Goal: Task Accomplishment & Management: Use online tool/utility

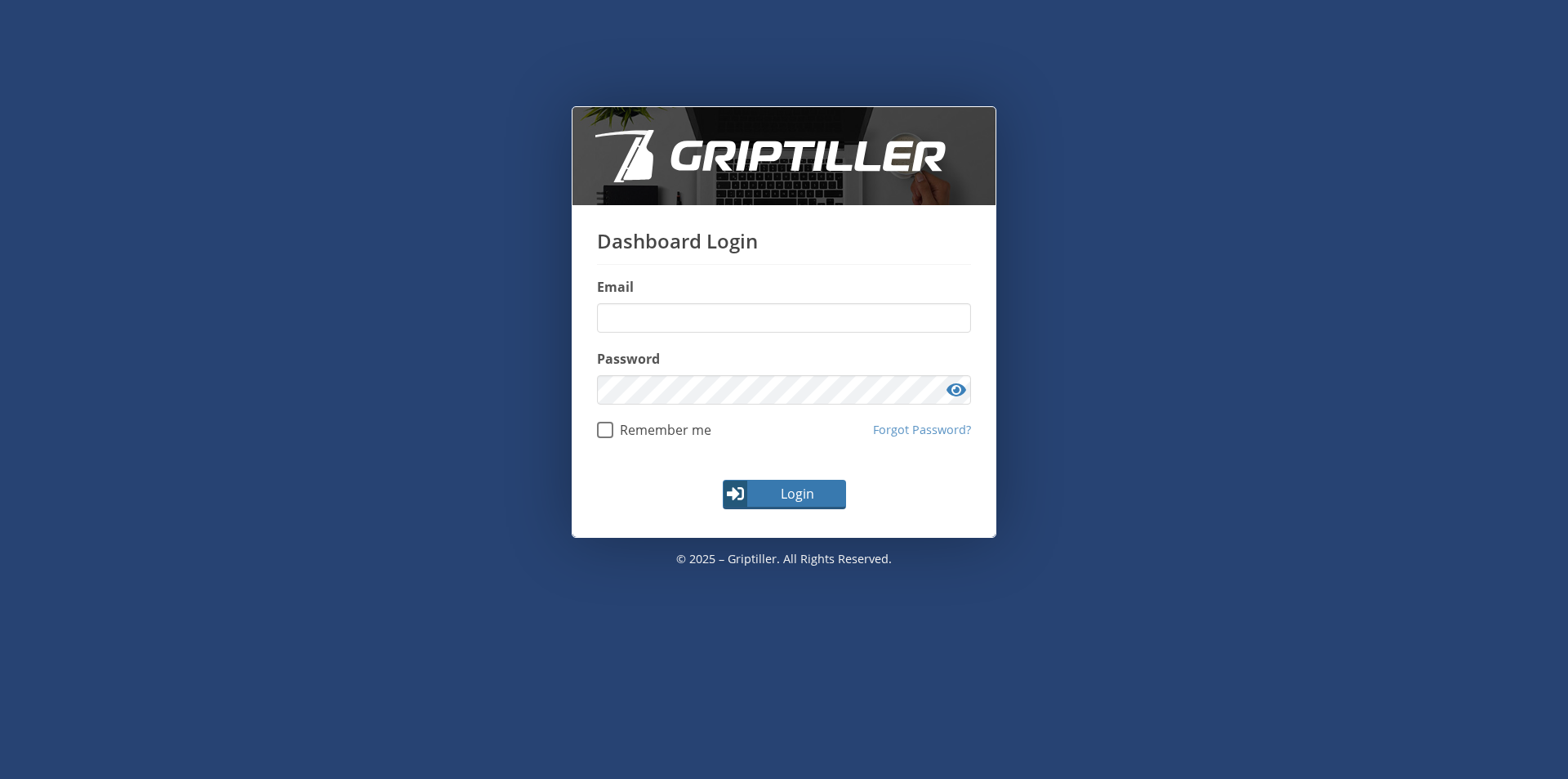
type input "**********"
click at [770, 503] on button "Login" at bounding box center [784, 494] width 123 height 30
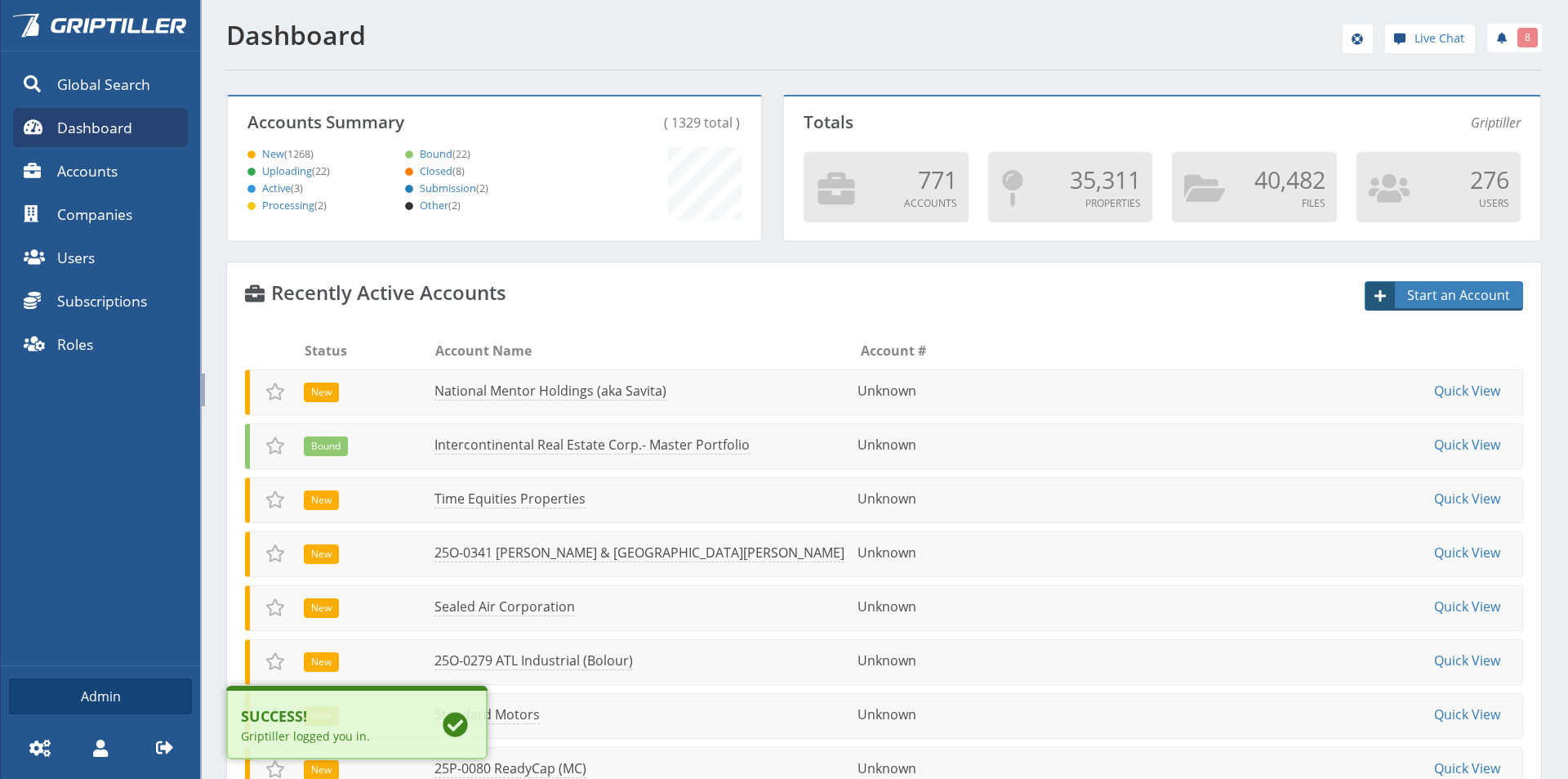
scroll to position [144, 528]
click at [518, 388] on link "National Mentor Holdings (aka Savita)" at bounding box center [547, 391] width 234 height 19
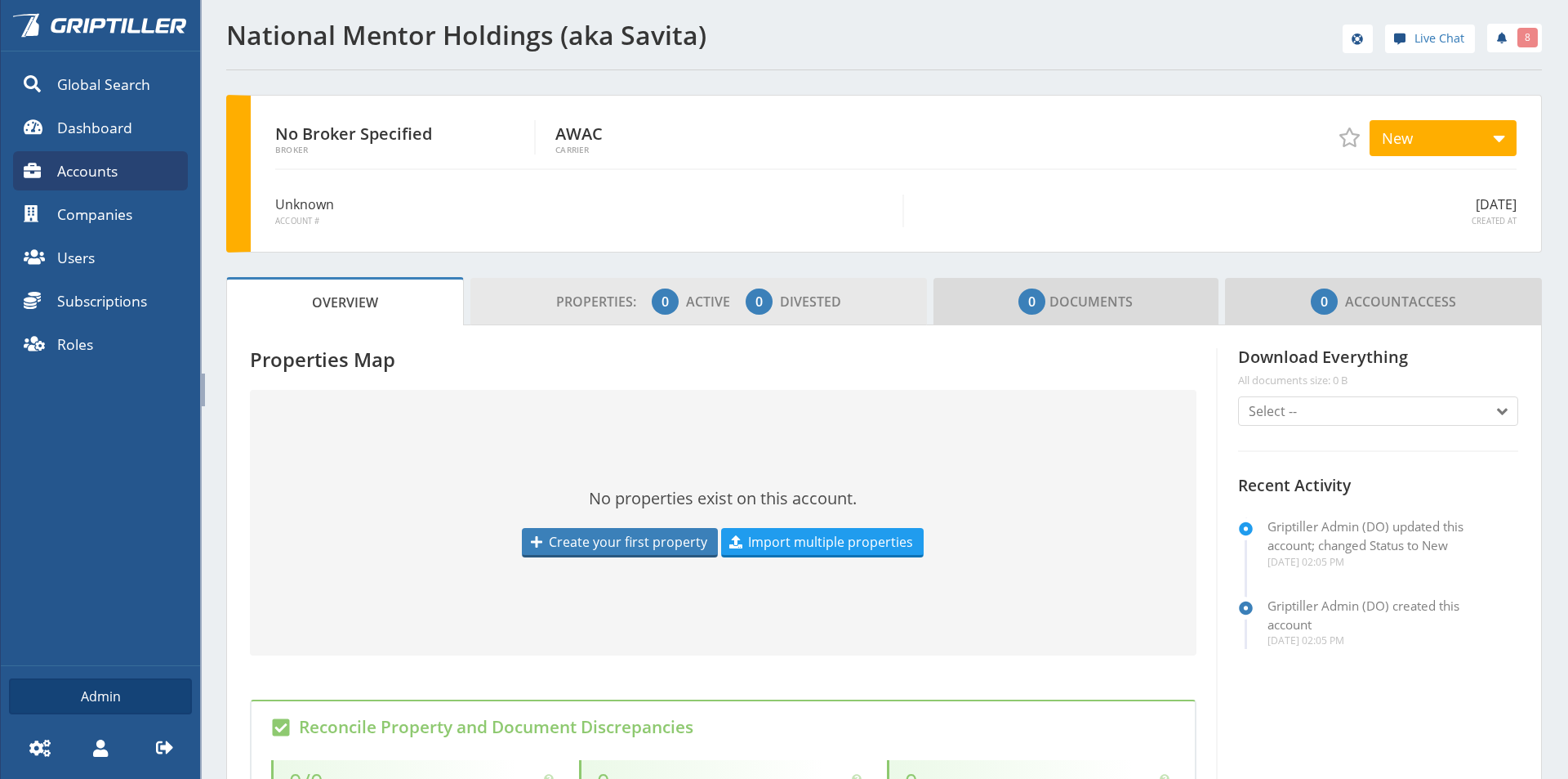
click at [824, 303] on span "Divested" at bounding box center [810, 302] width 61 height 18
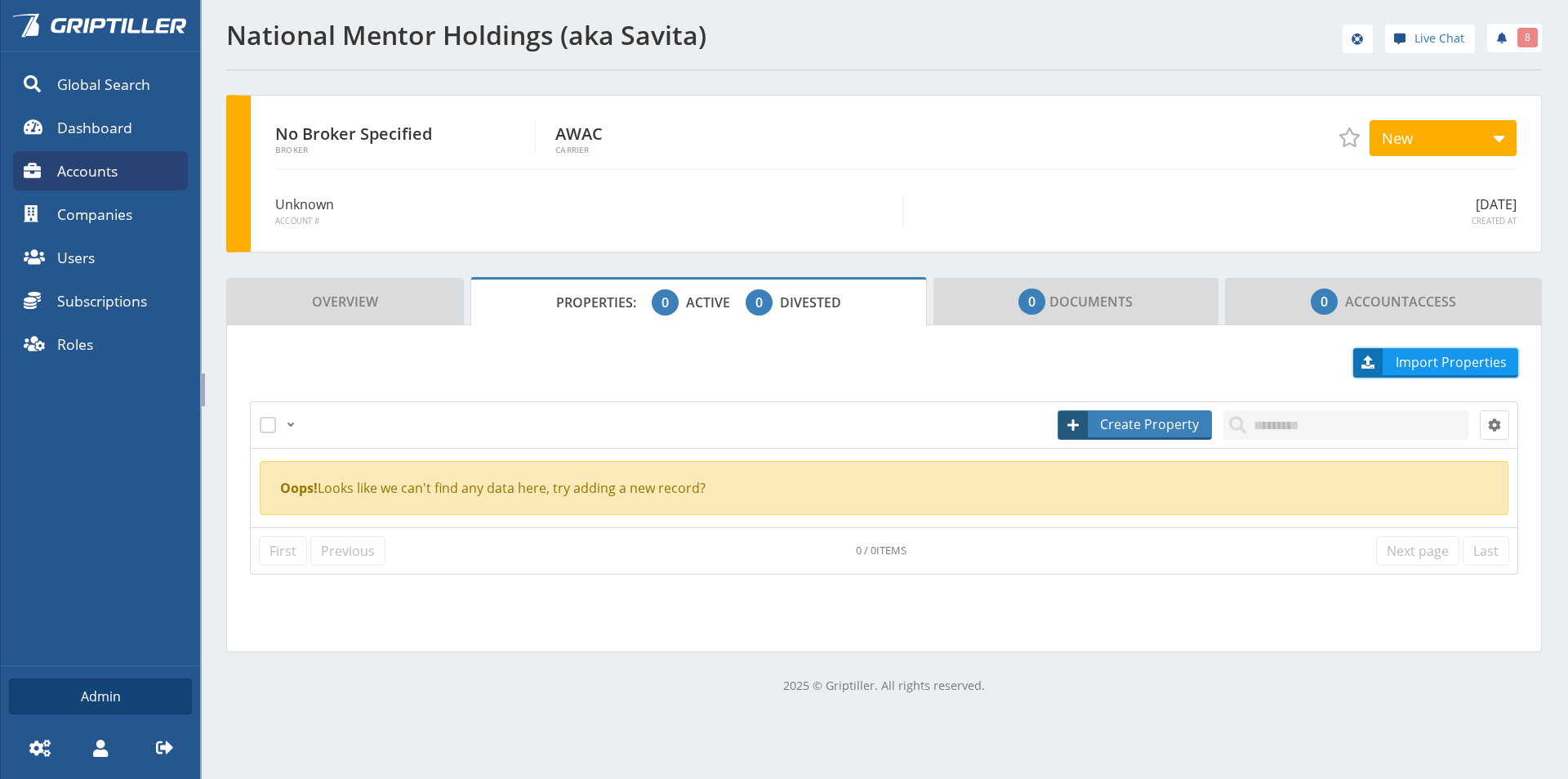
click at [1411, 348] on link "Import Properties" at bounding box center [1435, 362] width 165 height 30
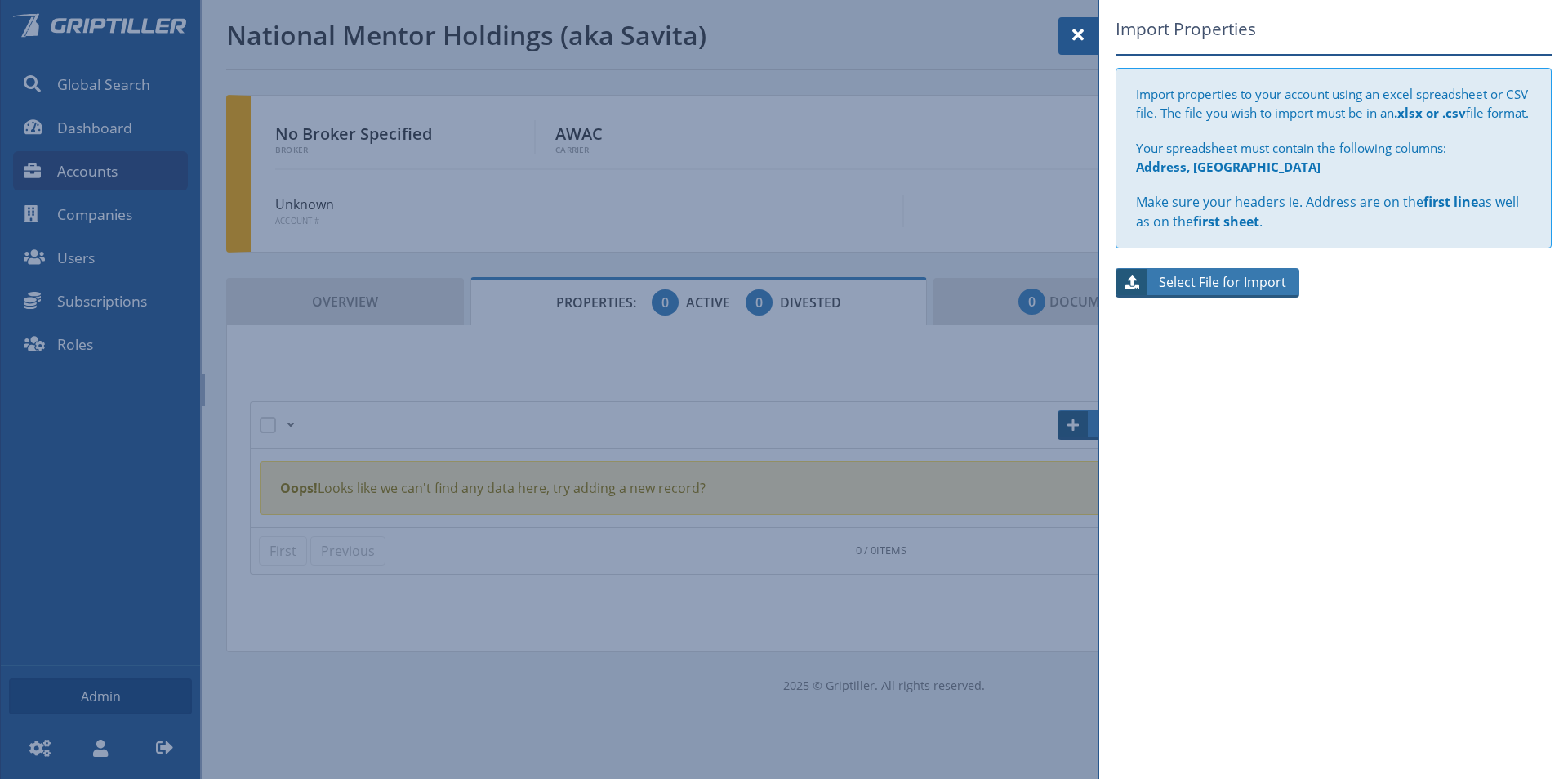
click at [1243, 292] on span "Select File for Import" at bounding box center [1222, 282] width 149 height 20
click at [1243, 297] on input "Select File for Import" at bounding box center [1207, 283] width 184 height 30
click at [1190, 292] on span "Select File for Import" at bounding box center [1222, 282] width 149 height 20
click at [1190, 297] on input "Select File for Import" at bounding box center [1207, 283] width 184 height 30
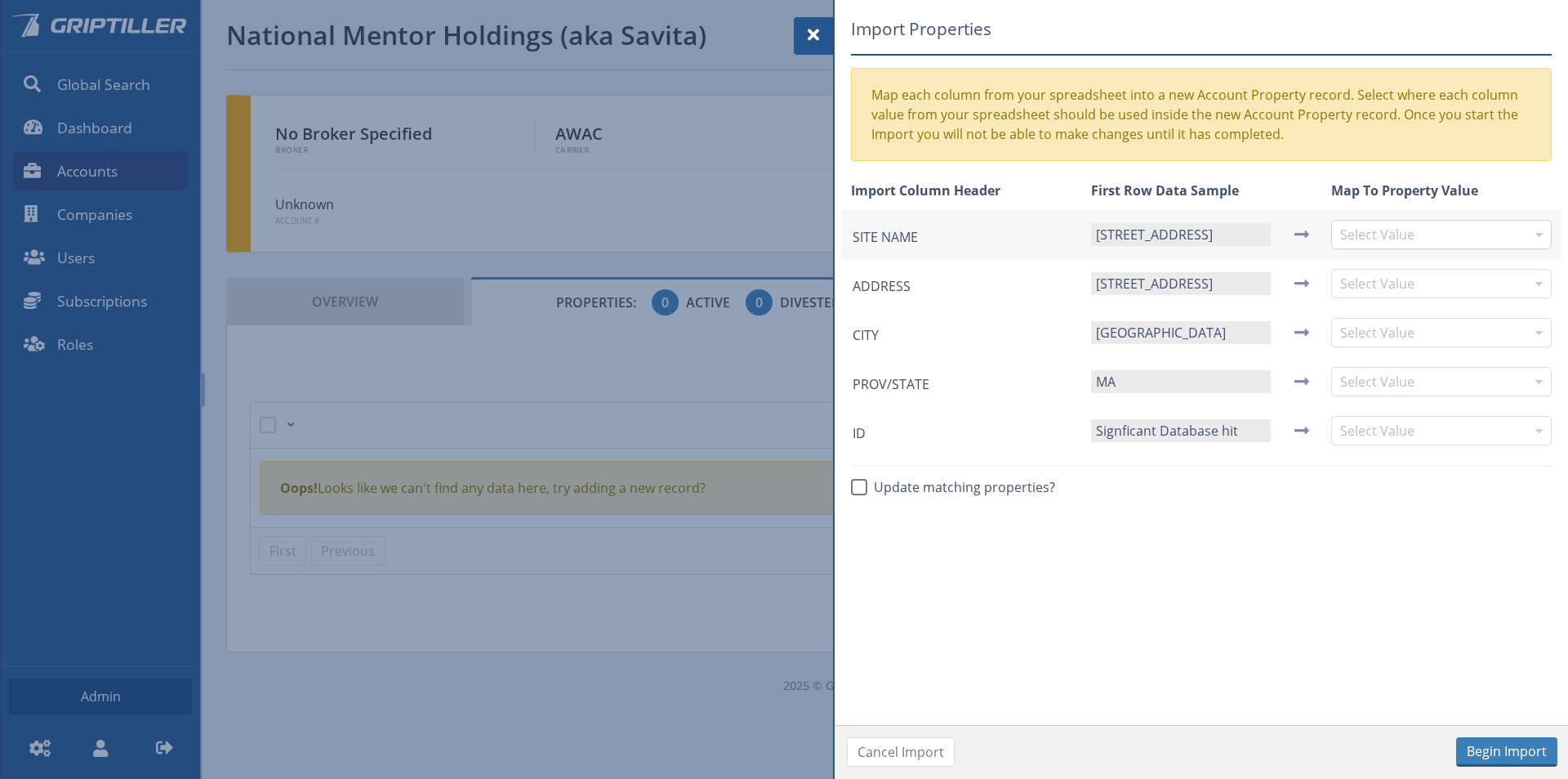
click at [1375, 226] on input "text" at bounding box center [1433, 234] width 186 height 28
click at [1387, 282] on input "text" at bounding box center [1433, 283] width 186 height 28
click at [1388, 339] on input "text" at bounding box center [1433, 332] width 186 height 28
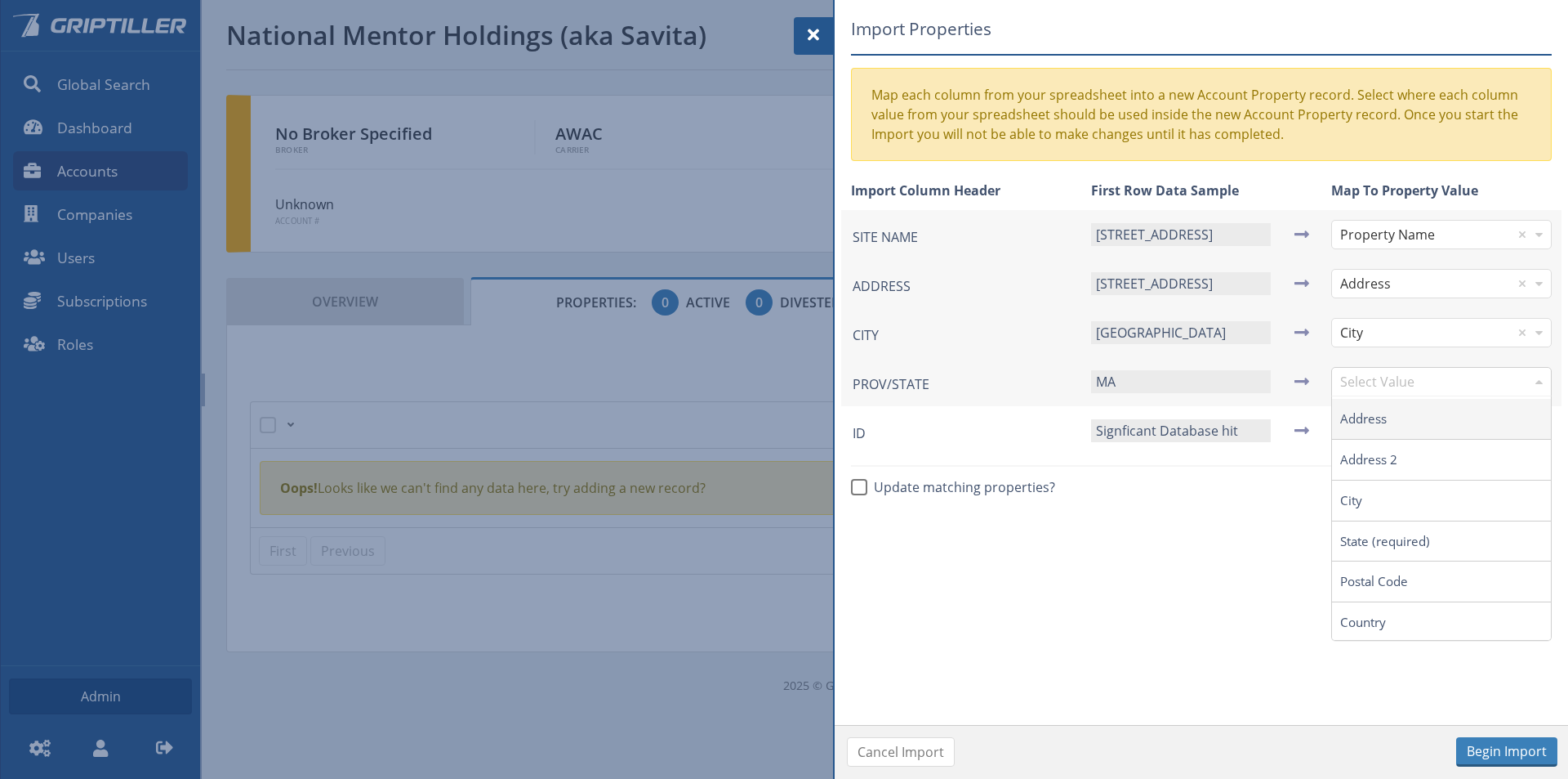
click at [1369, 380] on input "text" at bounding box center [1433, 381] width 186 height 28
click at [1382, 434] on input "text" at bounding box center [1433, 430] width 186 height 28
click at [1496, 748] on button "Begin Import" at bounding box center [1506, 751] width 101 height 30
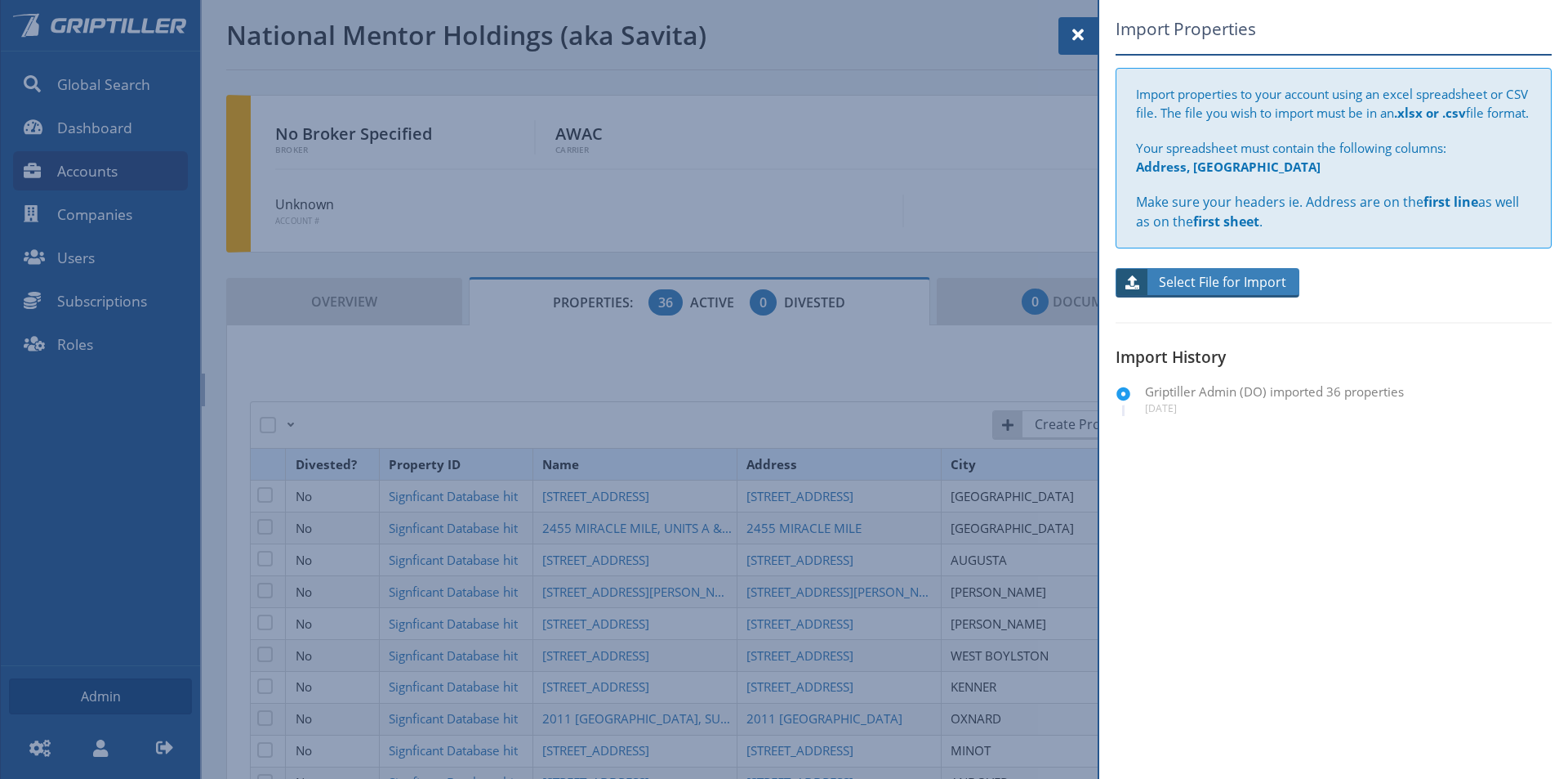
click at [1075, 40] on span at bounding box center [1078, 35] width 20 height 20
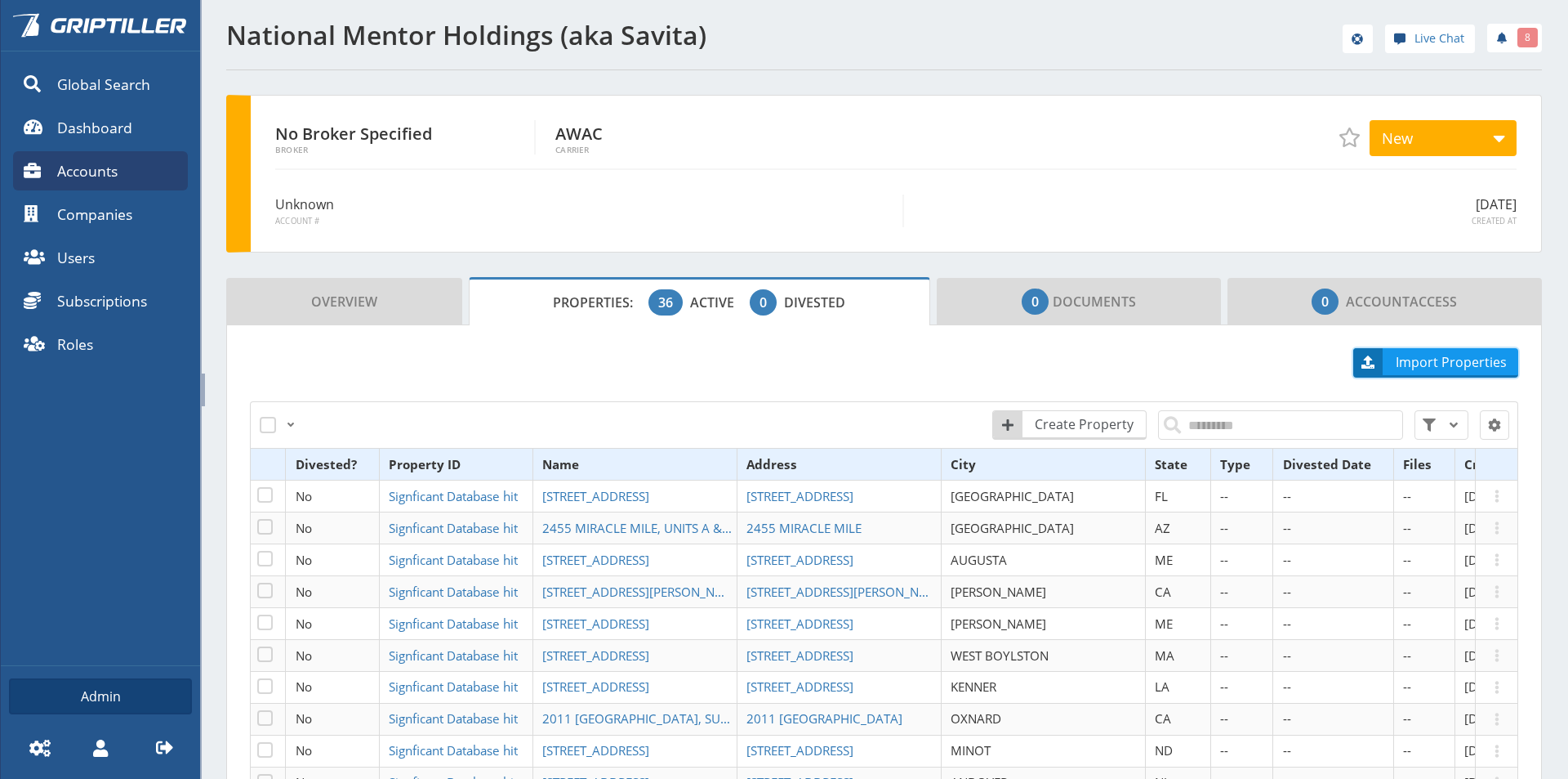
click at [1412, 362] on span "Import Properties" at bounding box center [1452, 362] width 133 height 20
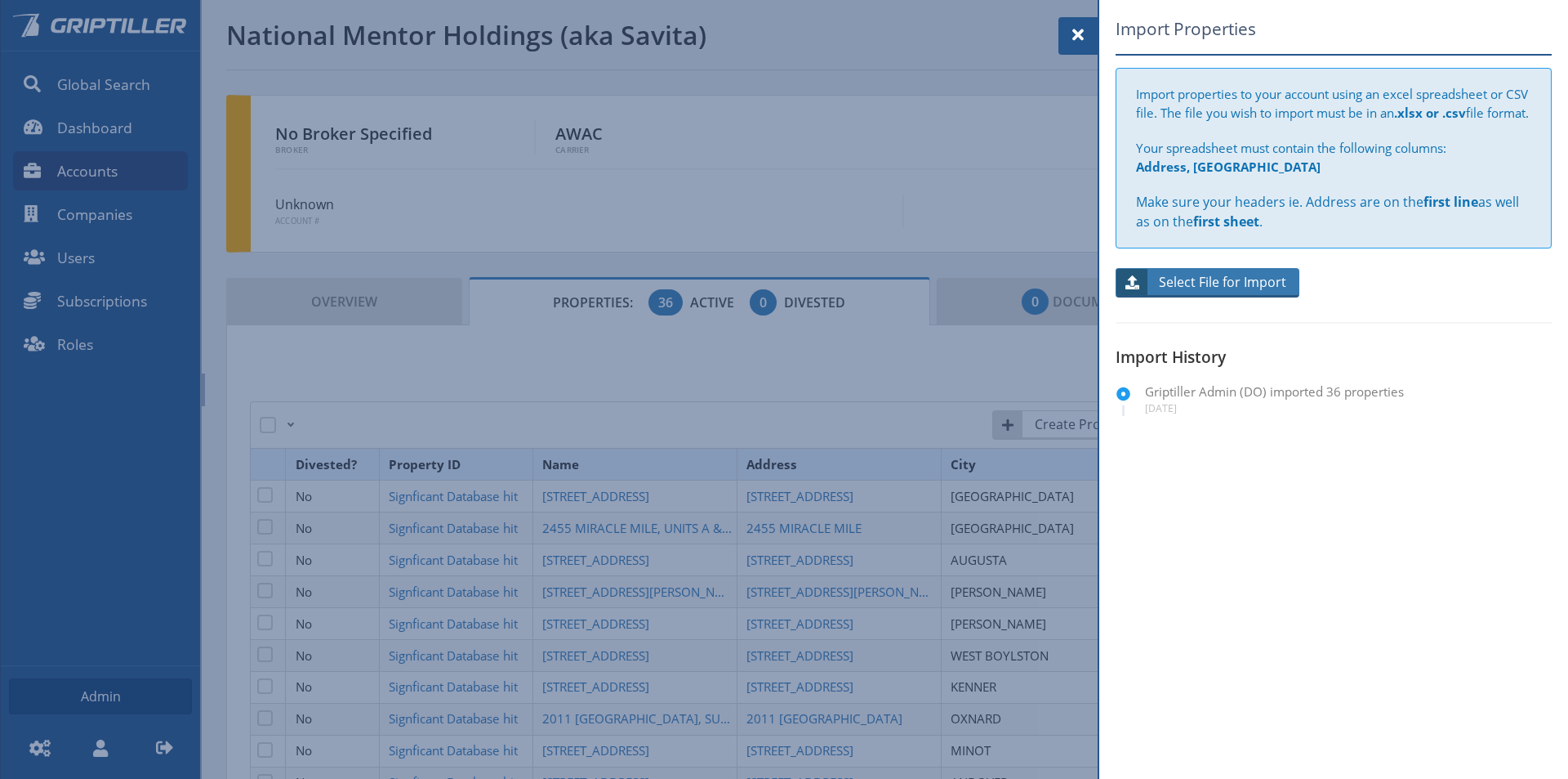
click at [1221, 292] on span "Select File for Import" at bounding box center [1222, 282] width 149 height 20
click at [1221, 297] on input "Select File for Import" at bounding box center [1207, 283] width 184 height 30
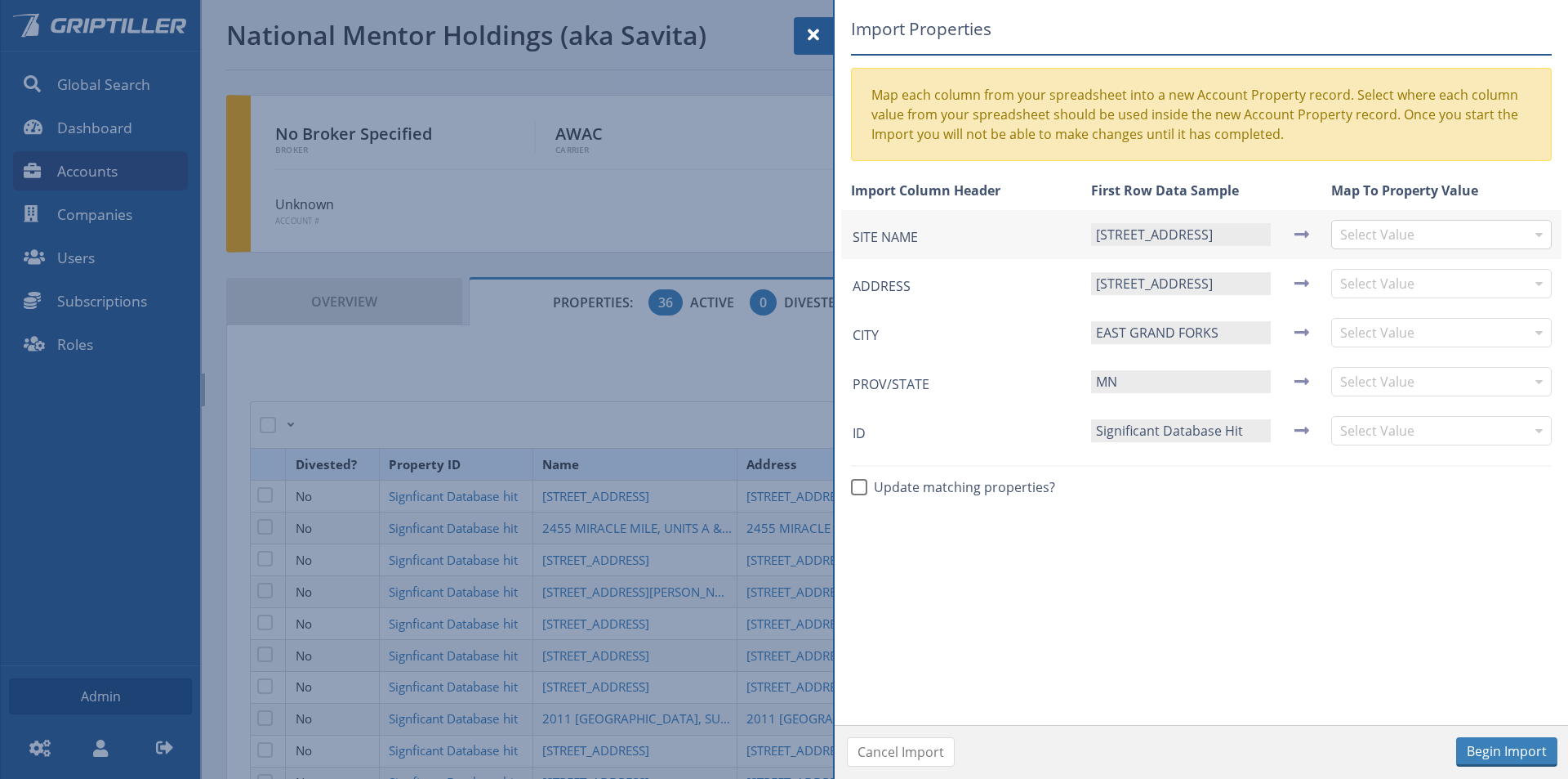
click at [1375, 229] on input "text" at bounding box center [1433, 234] width 186 height 28
click at [1387, 285] on input "text" at bounding box center [1433, 283] width 186 height 28
click at [1377, 338] on input "text" at bounding box center [1433, 332] width 186 height 28
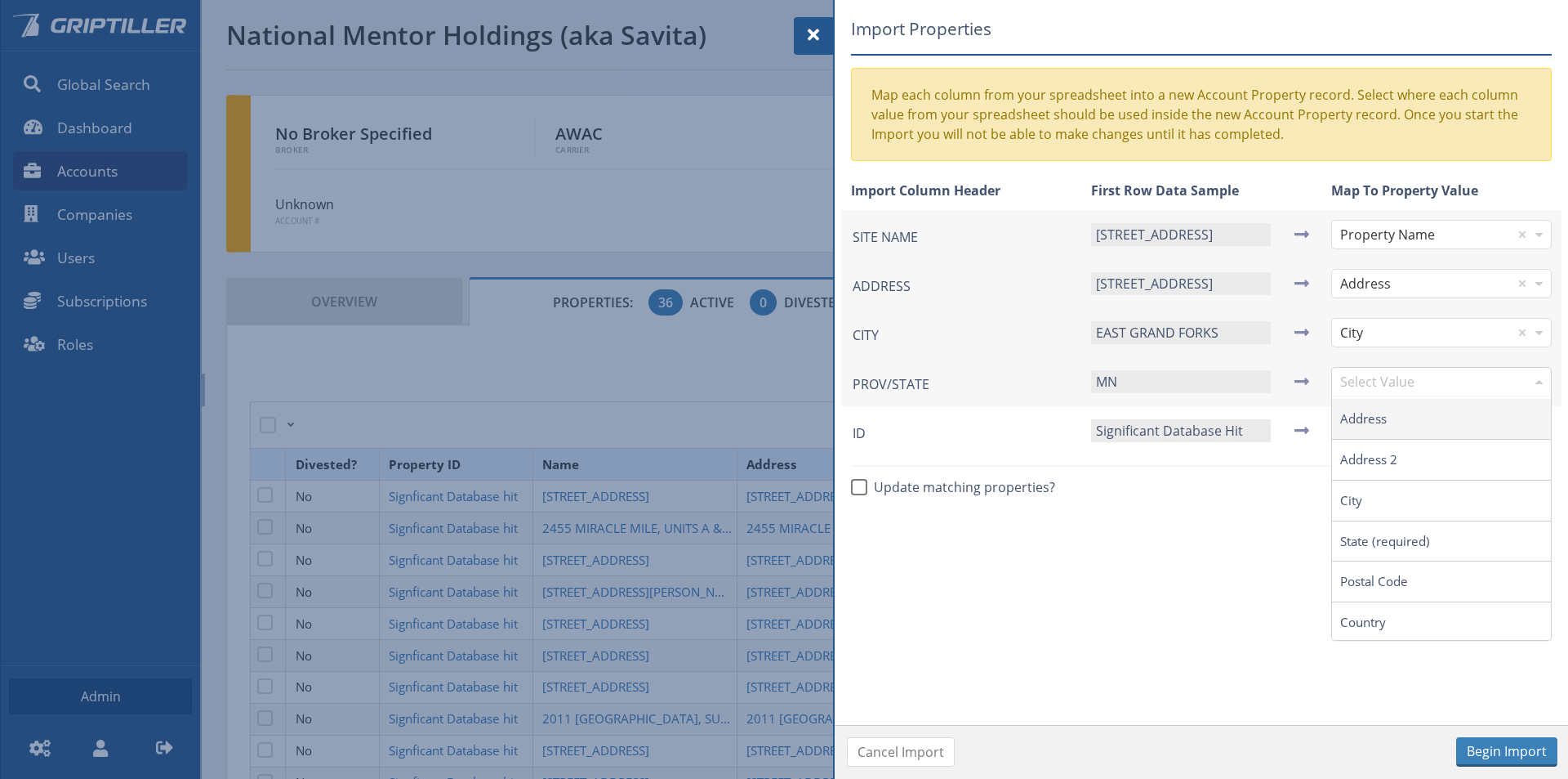
drag, startPoint x: 1367, startPoint y: 391, endPoint x: 1374, endPoint y: 385, distance: 9.2
click at [1370, 394] on input "text" at bounding box center [1433, 381] width 186 height 28
click at [1350, 428] on input "text" at bounding box center [1433, 430] width 186 height 28
click at [1503, 743] on button "Begin Import" at bounding box center [1506, 751] width 101 height 30
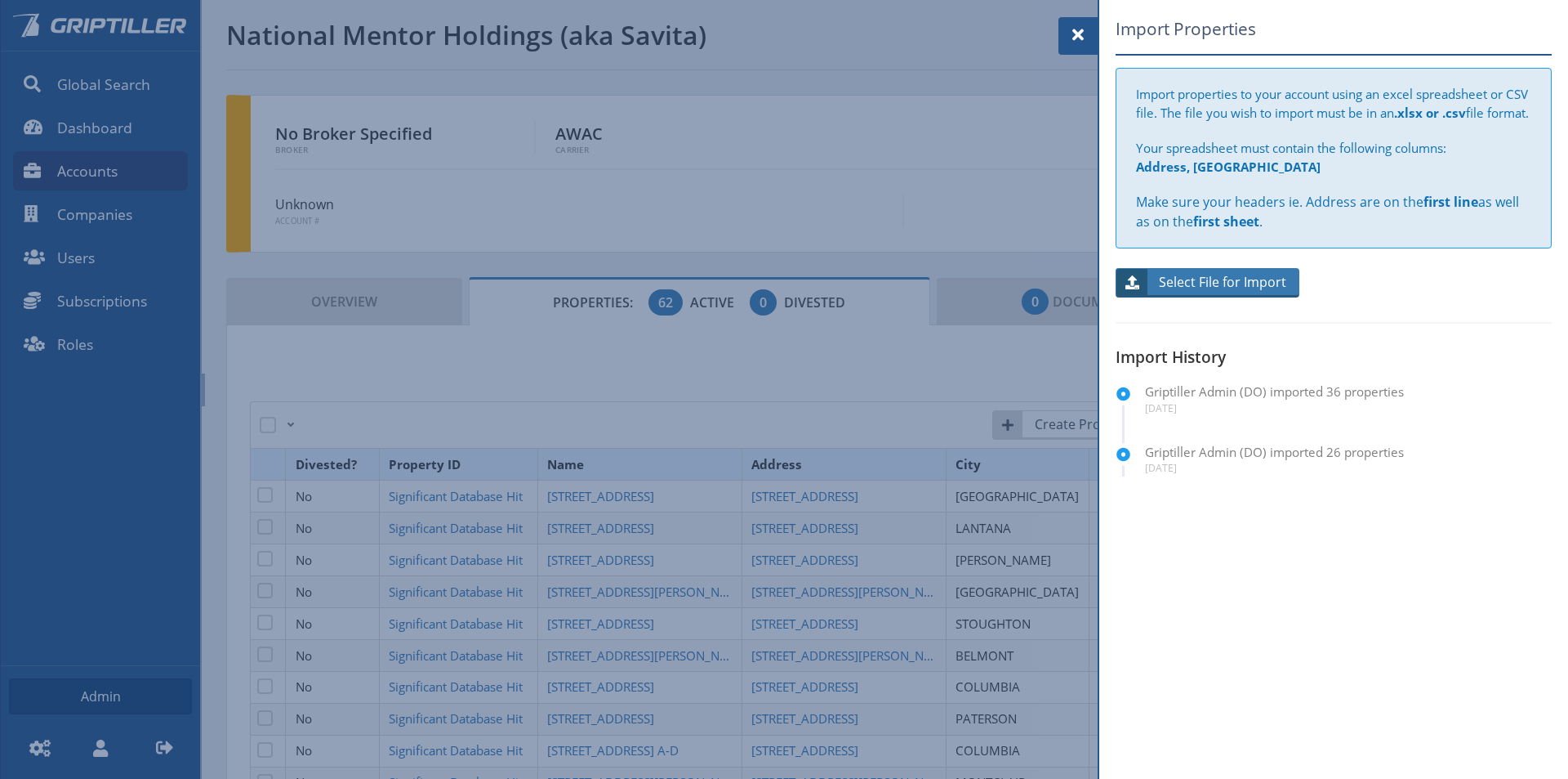
click at [1195, 292] on span "Select File for Import" at bounding box center [1222, 282] width 149 height 20
click at [1195, 297] on input "Select File for Import" at bounding box center [1207, 283] width 184 height 30
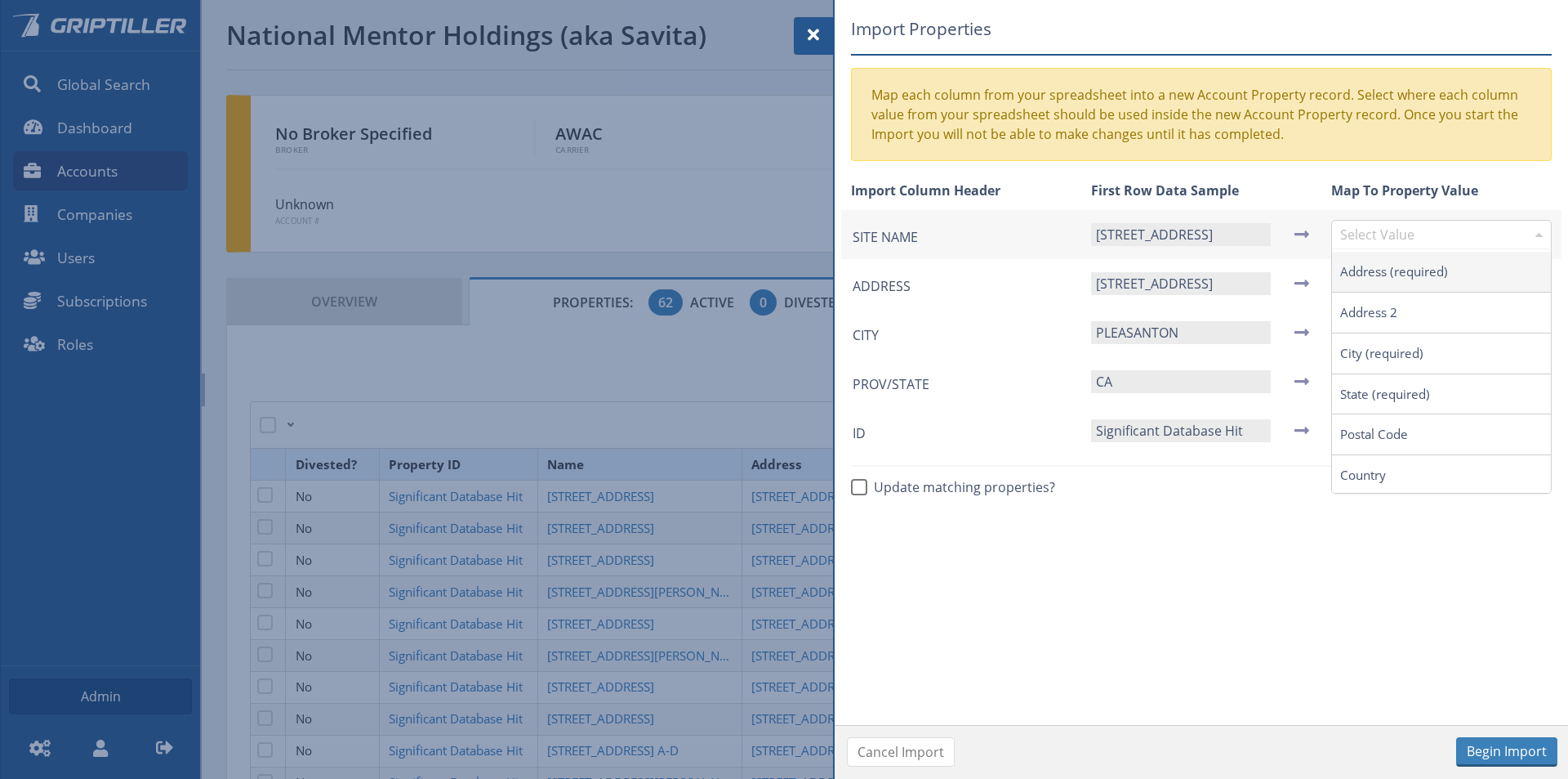
click at [1410, 233] on input "text" at bounding box center [1433, 234] width 186 height 28
click at [1353, 287] on input "text" at bounding box center [1433, 283] width 186 height 28
click at [1365, 334] on input "text" at bounding box center [1433, 332] width 186 height 28
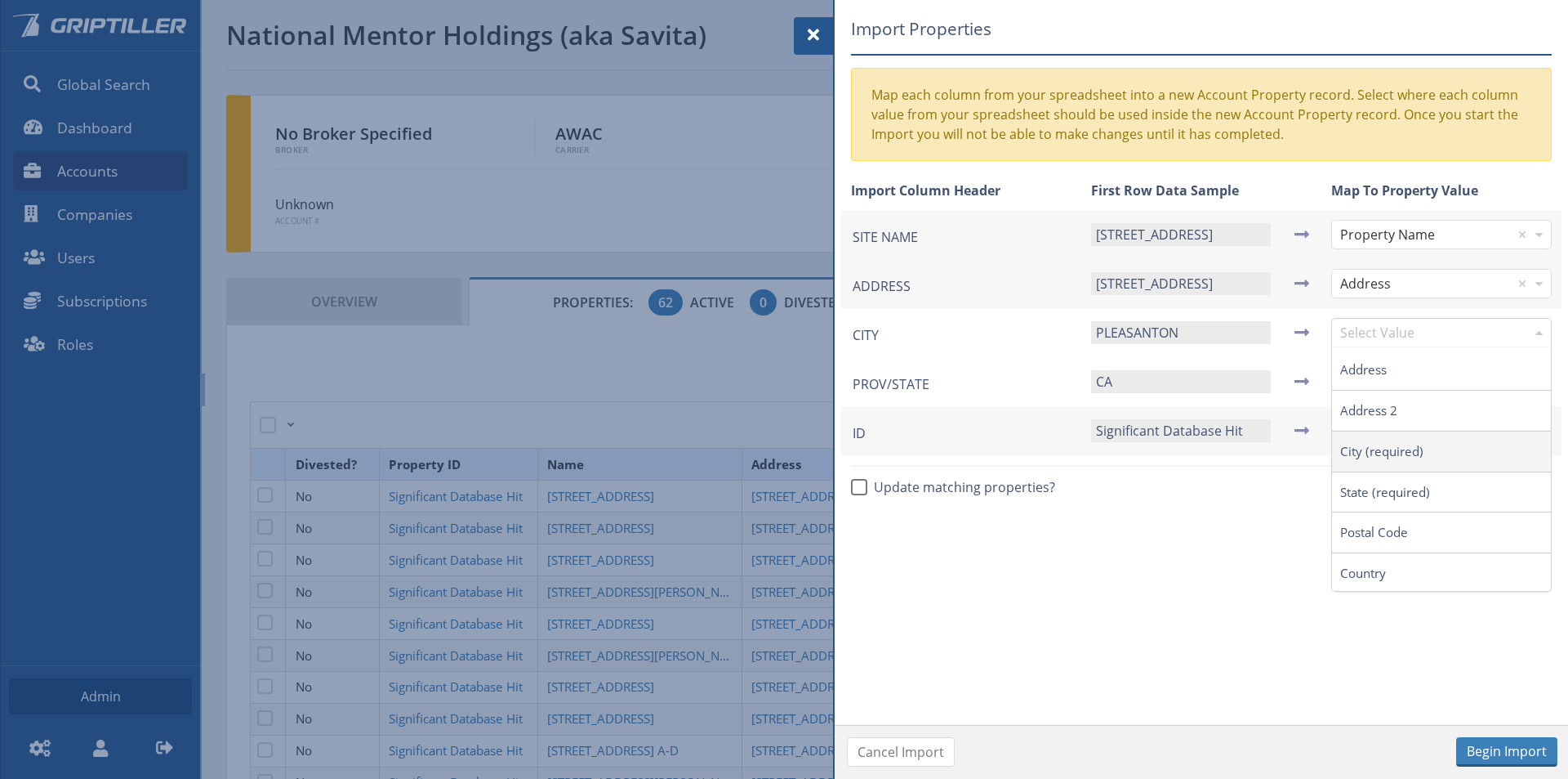
drag, startPoint x: 1369, startPoint y: 455, endPoint x: 1412, endPoint y: 436, distance: 47.0
click at [1371, 378] on input "text" at bounding box center [1433, 381] width 186 height 28
click at [1366, 425] on input "text" at bounding box center [1433, 430] width 186 height 28
click at [1508, 752] on button "Begin Import" at bounding box center [1506, 751] width 101 height 30
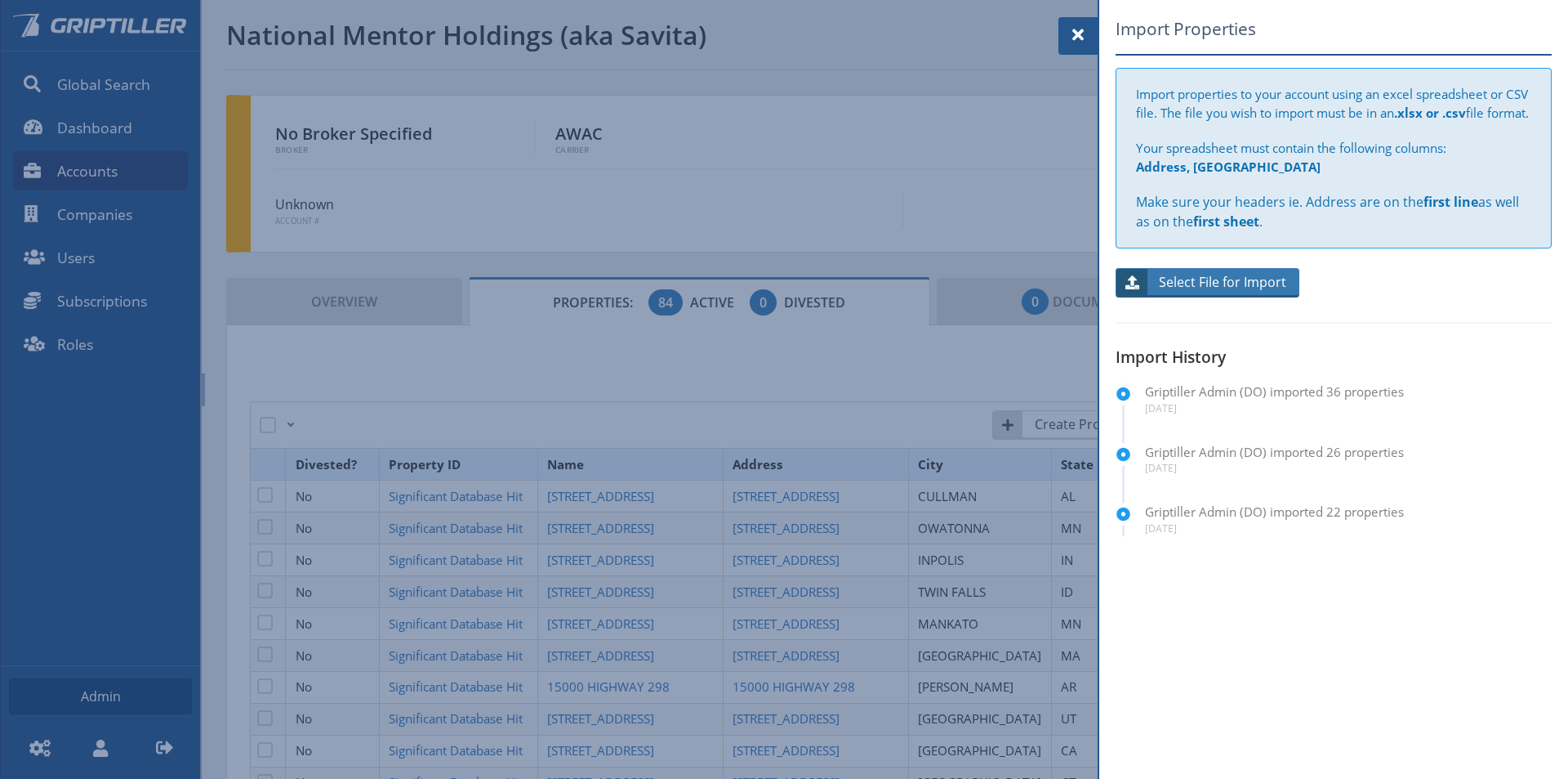
click at [1204, 292] on span "Select File for Import" at bounding box center [1222, 282] width 149 height 20
click at [1204, 297] on input "Select File for Import" at bounding box center [1207, 283] width 184 height 30
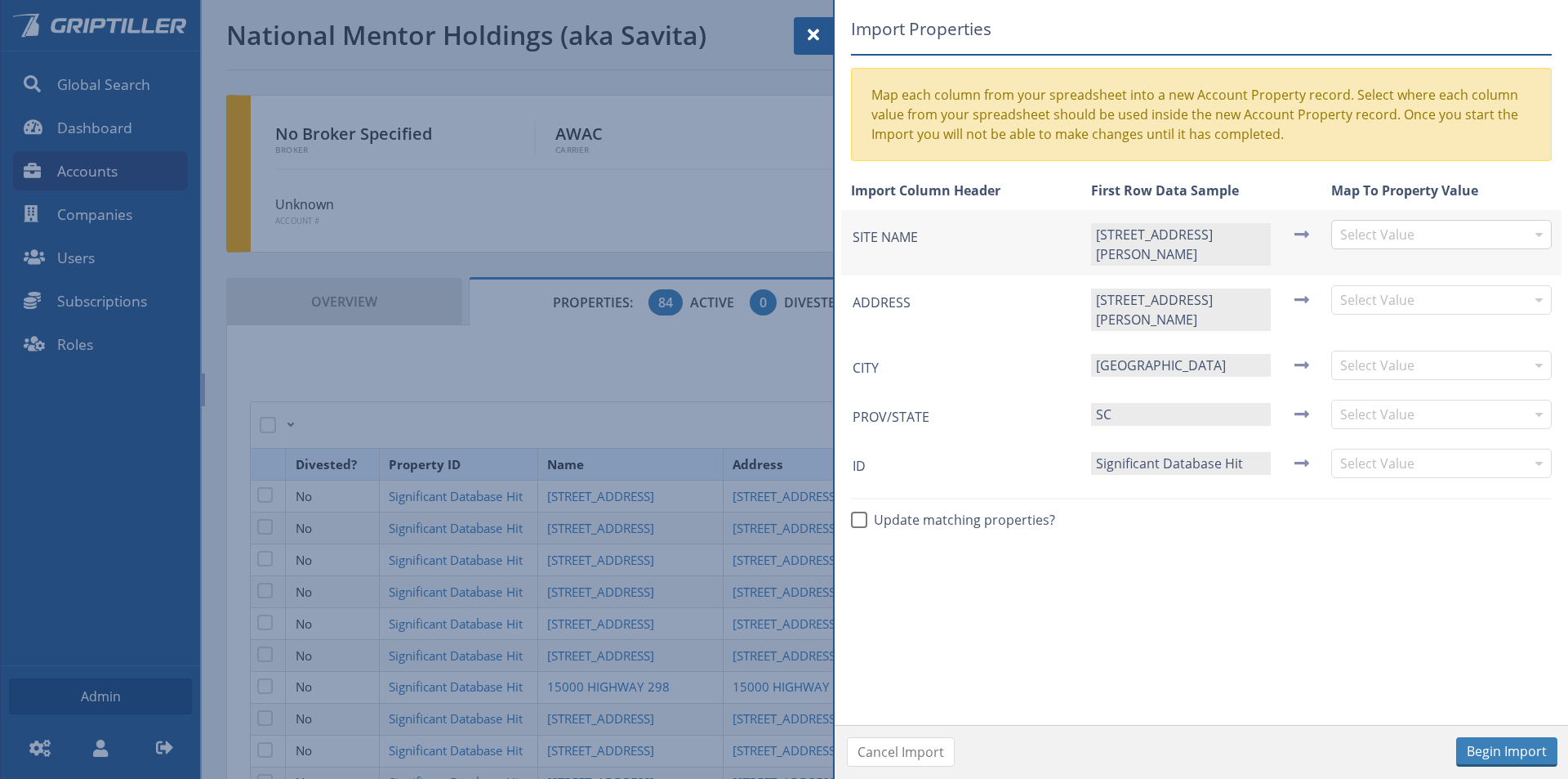
click at [1381, 235] on input "text" at bounding box center [1433, 234] width 186 height 28
click at [1378, 299] on input "text" at bounding box center [1433, 299] width 186 height 28
click at [1375, 351] on input "text" at bounding box center [1433, 365] width 186 height 28
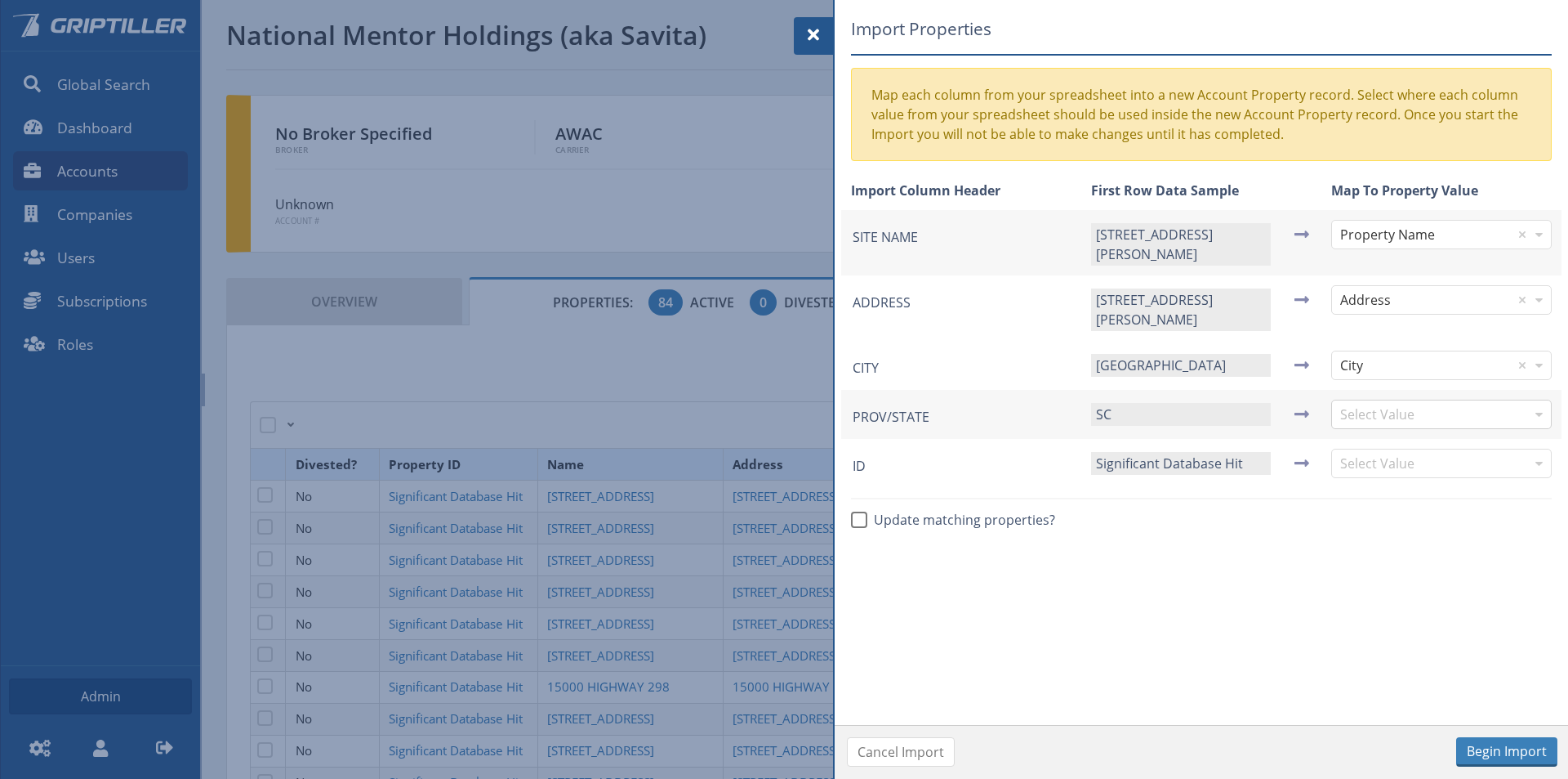
click at [1357, 400] on input "text" at bounding box center [1433, 413] width 186 height 28
click at [1366, 452] on input "text" at bounding box center [1433, 463] width 186 height 28
click at [1509, 751] on button "Begin Import" at bounding box center [1506, 751] width 101 height 30
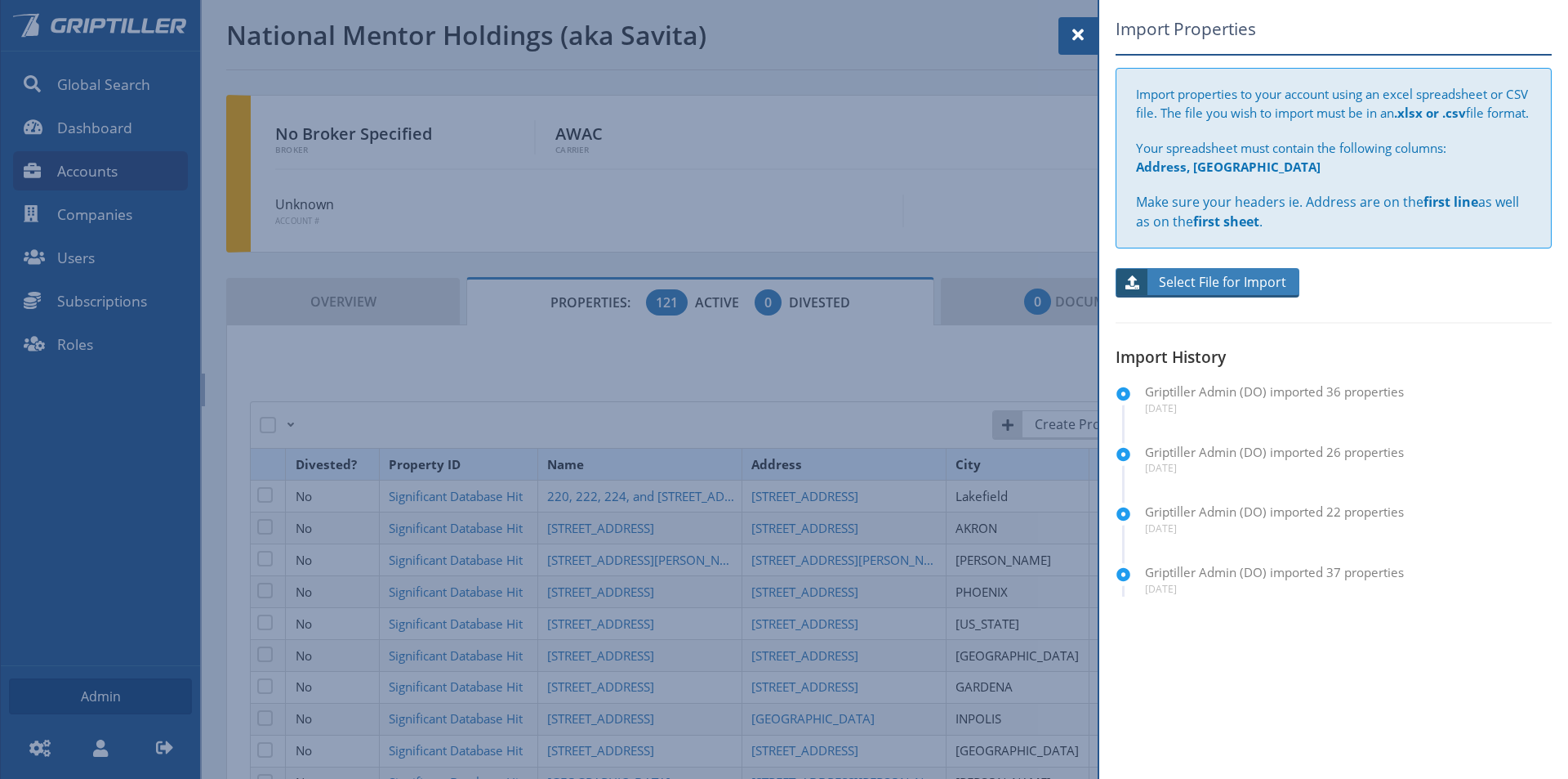
click at [1076, 42] on span at bounding box center [1078, 35] width 20 height 20
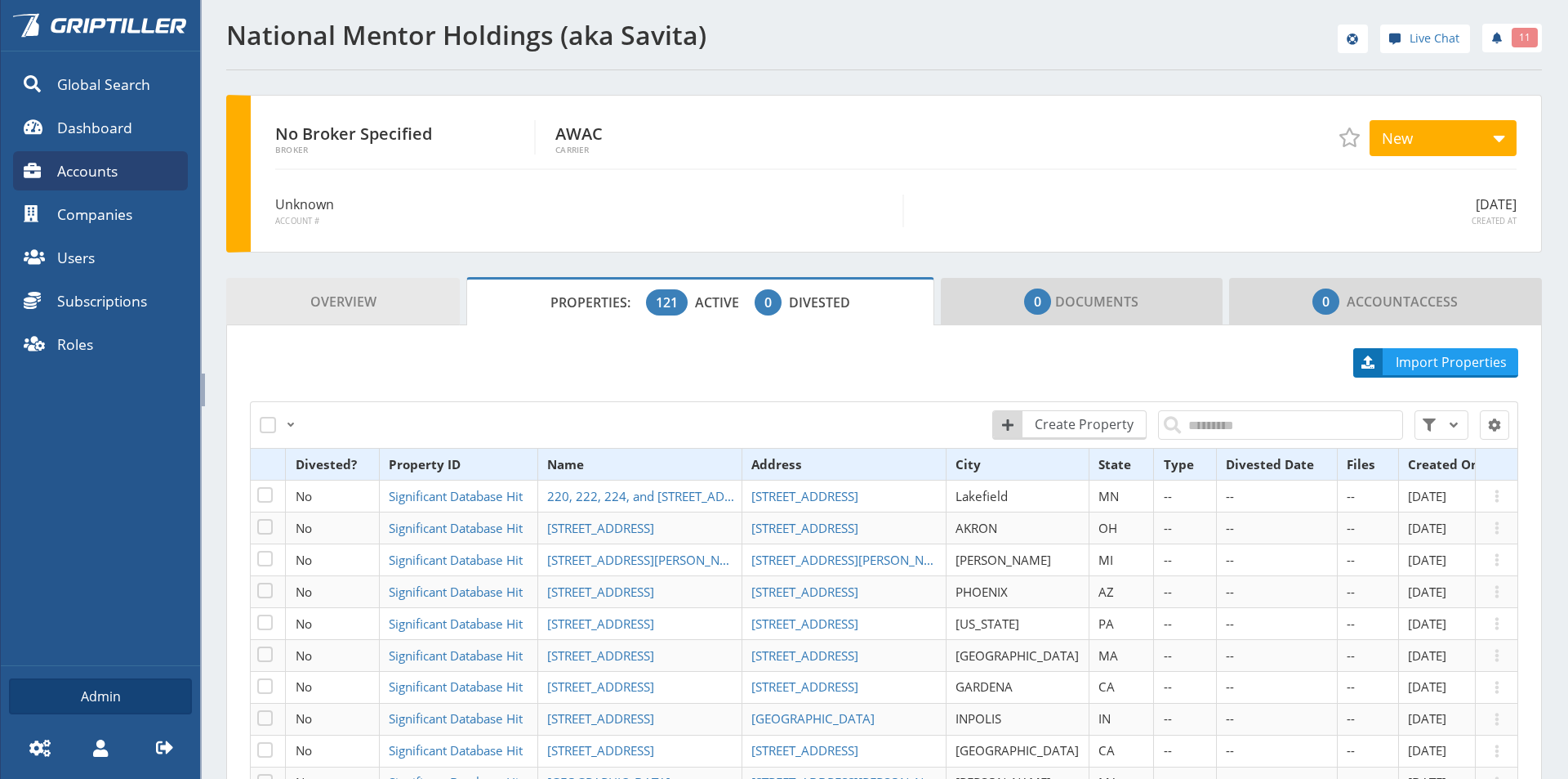
click at [351, 297] on span "Overview" at bounding box center [343, 302] width 66 height 32
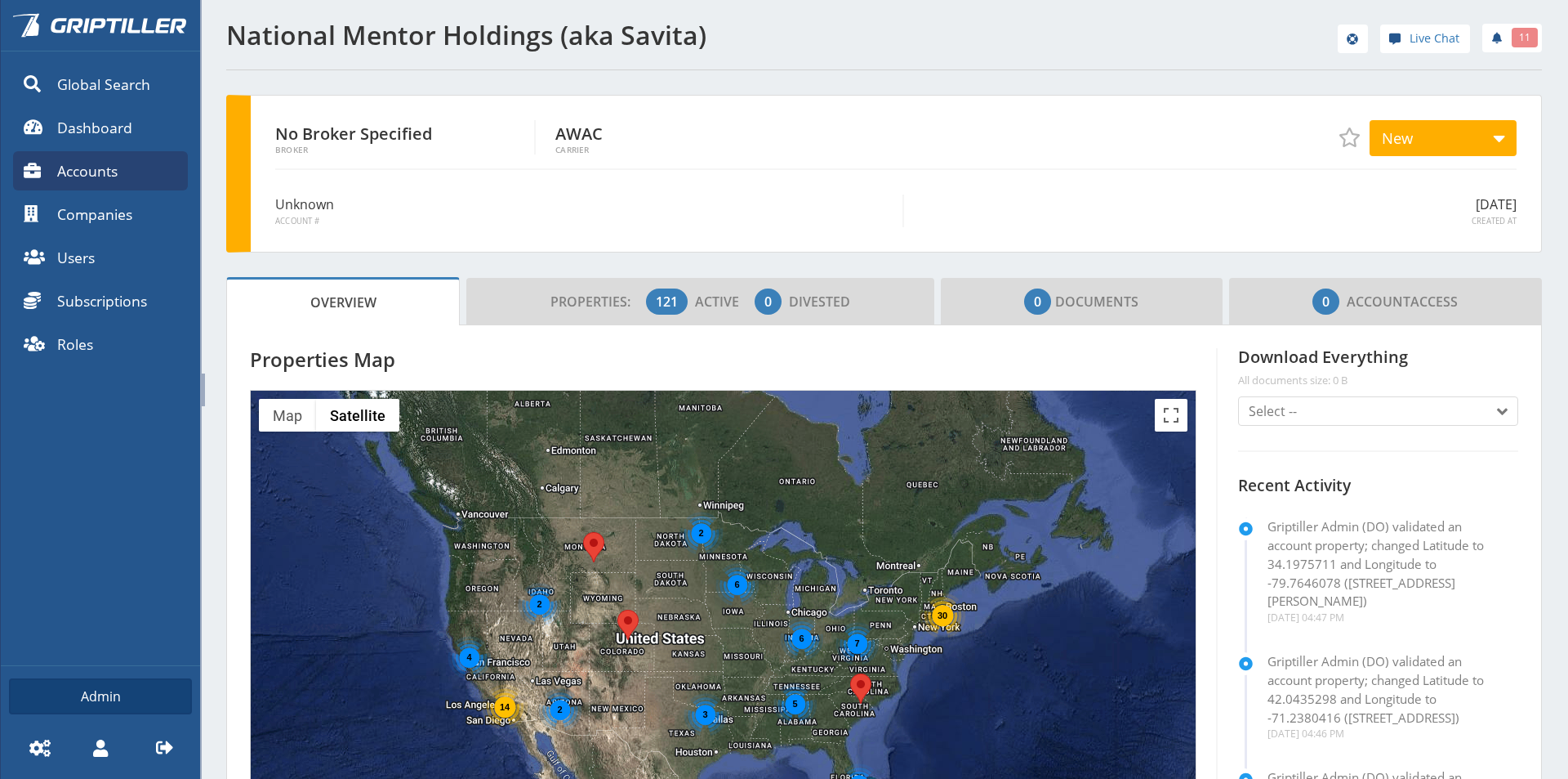
click at [214, 224] on div "National Mentor Holdings (aka Savita) Live Chat 11 No Broker Specified Broker A…" at bounding box center [883, 737] width 1367 height 1473
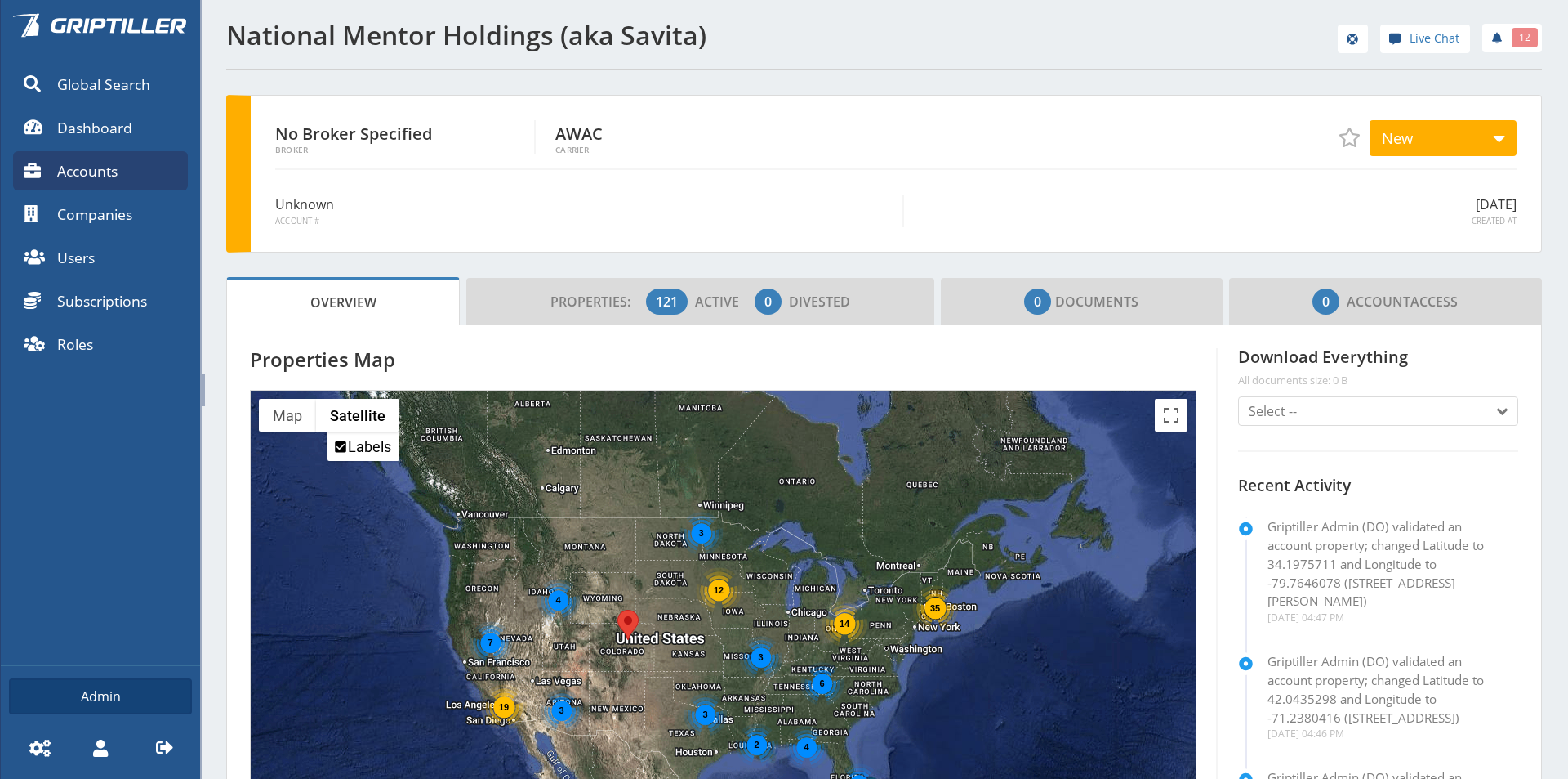
drag, startPoint x: 166, startPoint y: 756, endPoint x: 188, endPoint y: 735, distance: 30.4
click at [167, 753] on span at bounding box center [165, 748] width 40 height 40
